Goal: Task Accomplishment & Management: Complete application form

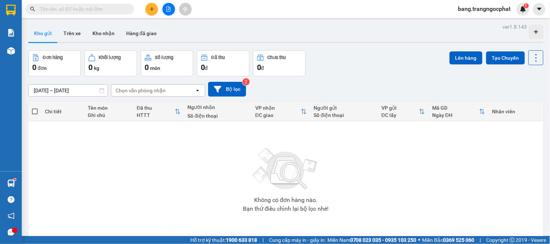
scroll to position [47, 0]
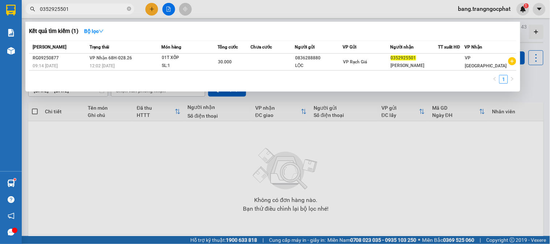
drag, startPoint x: 85, startPoint y: 8, endPoint x: 1, endPoint y: 80, distance: 110.7
click at [0, 80] on section "Kết quả tìm kiếm ( 1 ) Bộ lọc Mã ĐH Trạng thái Món hàng Tổng cước Chưa cước Ngư…" at bounding box center [275, 122] width 550 height 244
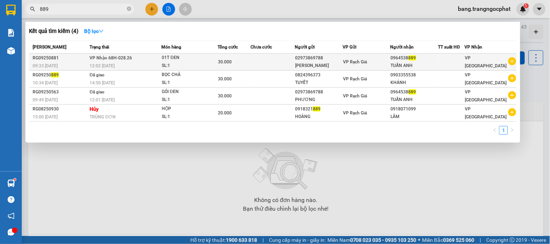
type input "889"
click at [455, 64] on div at bounding box center [451, 62] width 26 height 8
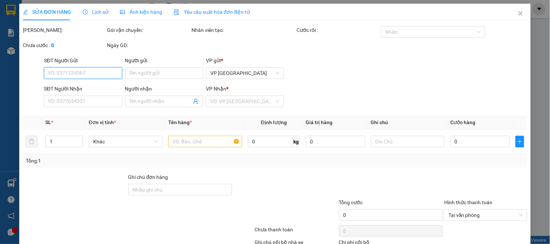
type input "02973869788"
type input "NAM PHƯƠNG"
type input "0964538889"
type input "TUẤN ANH"
type input "30.000"
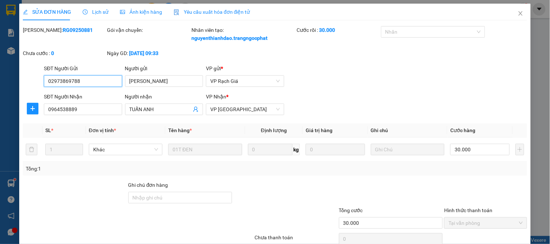
scroll to position [55, 0]
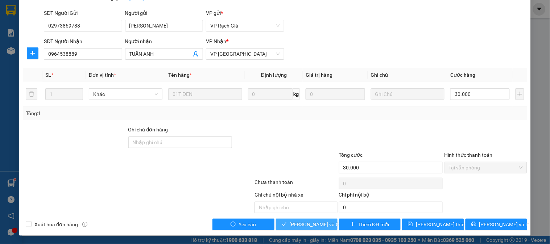
drag, startPoint x: 298, startPoint y: 225, endPoint x: 299, endPoint y: 218, distance: 7.3
click at [299, 225] on span "Lưu và Giao hàng" at bounding box center [325, 225] width 70 height 8
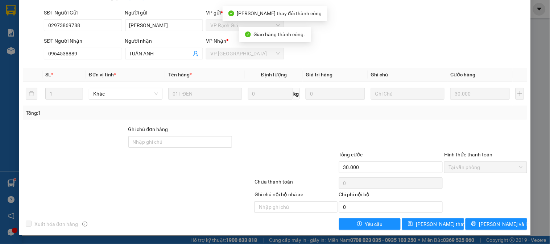
drag, startPoint x: 299, startPoint y: 218, endPoint x: 473, endPoint y: 50, distance: 241.9
click at [473, 50] on div "SĐT Người Nhận 0964538889 Người nhận TUẤN ANH VP Nhận * VP Hà Tiên" at bounding box center [285, 49] width 486 height 25
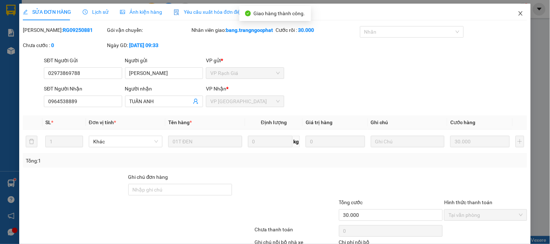
click at [518, 14] on icon "close" at bounding box center [520, 13] width 4 height 4
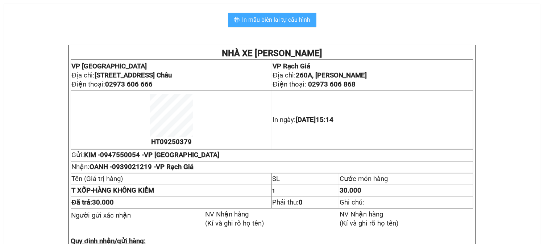
click at [263, 17] on span "In mẫu biên lai tự cấu hình" at bounding box center [276, 19] width 68 height 9
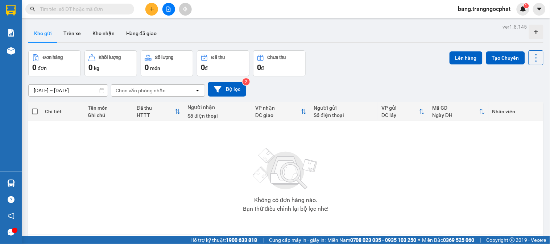
drag, startPoint x: 414, startPoint y: 223, endPoint x: 379, endPoint y: 69, distance: 158.0
click at [379, 69] on div "Đơn hàng 0 đơn Khối lượng 0 kg Số lượng 0 món Đã thu 0 đ Chưa thu 0 đ Lên hàng …" at bounding box center [285, 63] width 515 height 26
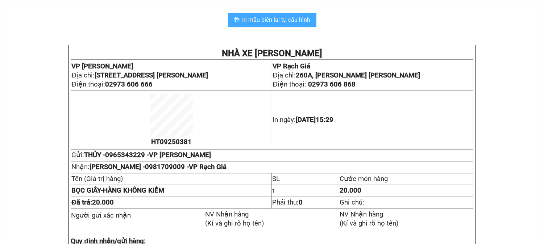
click at [285, 14] on button "In mẫu biên lai tự cấu hình" at bounding box center [272, 20] width 88 height 14
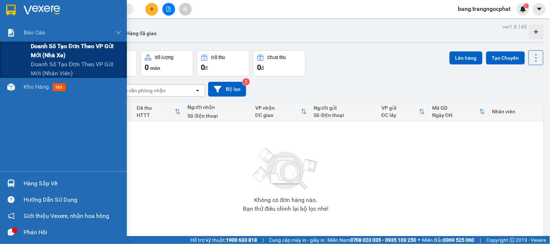
click at [44, 45] on span "Doanh số tạo đơn theo VP gửi mới (nhà xe)" at bounding box center [76, 51] width 91 height 18
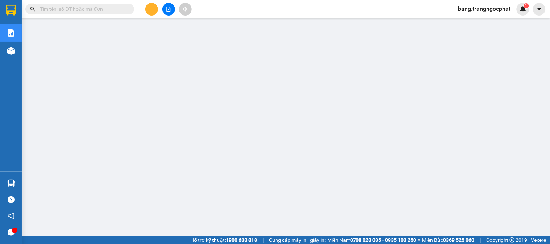
scroll to position [75, 0]
click at [69, 11] on input "text" at bounding box center [83, 9] width 86 height 8
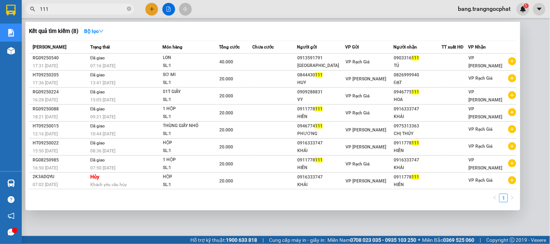
click at [82, 13] on span "111" at bounding box center [79, 9] width 109 height 11
click at [84, 8] on input "111" at bounding box center [83, 9] width 86 height 8
type input "1"
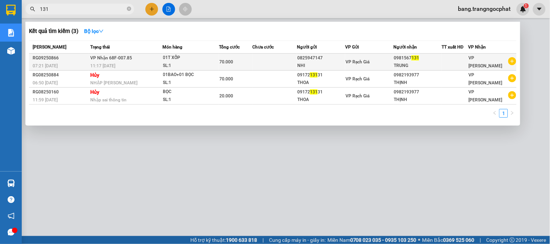
type input "131"
click at [416, 64] on div "TRUNG" at bounding box center [417, 66] width 47 height 8
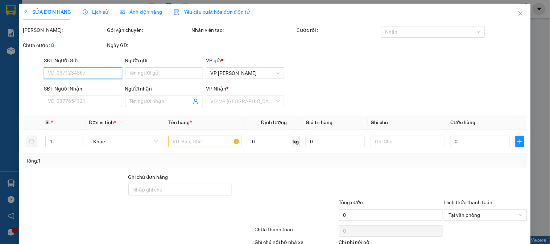
type input "0825947147"
type input "NHI"
type input "0981567131"
type input "TRUNG"
type input "70.000"
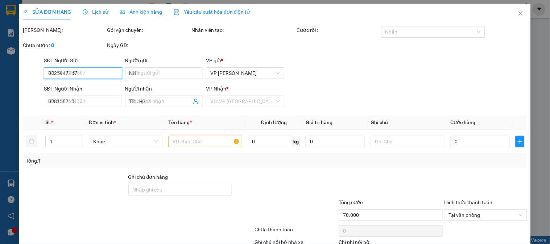
scroll to position [55, 0]
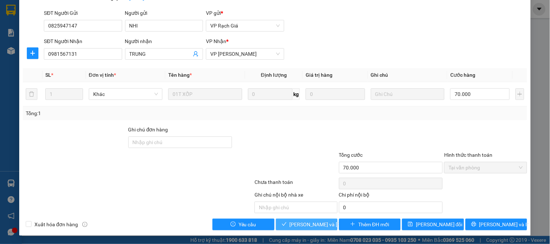
click at [305, 223] on span "Lưu và Giao hàng" at bounding box center [339, 225] width 98 height 8
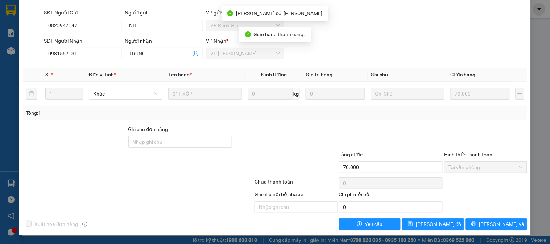
scroll to position [0, 0]
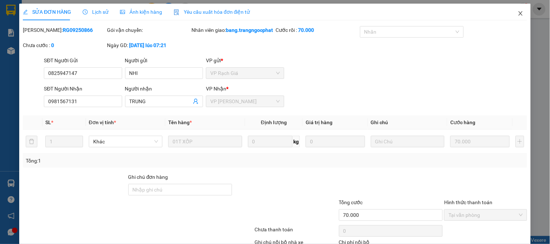
click at [514, 17] on span "Close" at bounding box center [520, 14] width 20 height 20
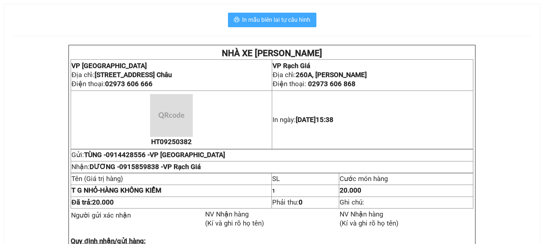
click at [259, 13] on button "In mẫu biên lai tự cấu hình" at bounding box center [272, 20] width 88 height 14
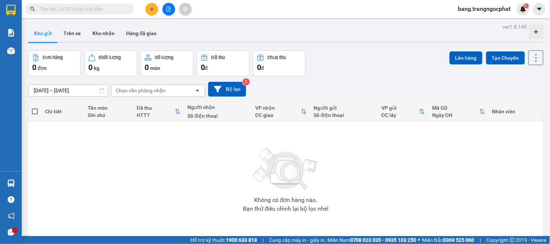
click at [407, 68] on div "Đơn hàng 0 đơn Khối lượng 0 kg Số lượng 0 món Đã thu 0 đ Chưa thu 0 đ Lên hàng …" at bounding box center [285, 63] width 515 height 26
